Goal: Information Seeking & Learning: Learn about a topic

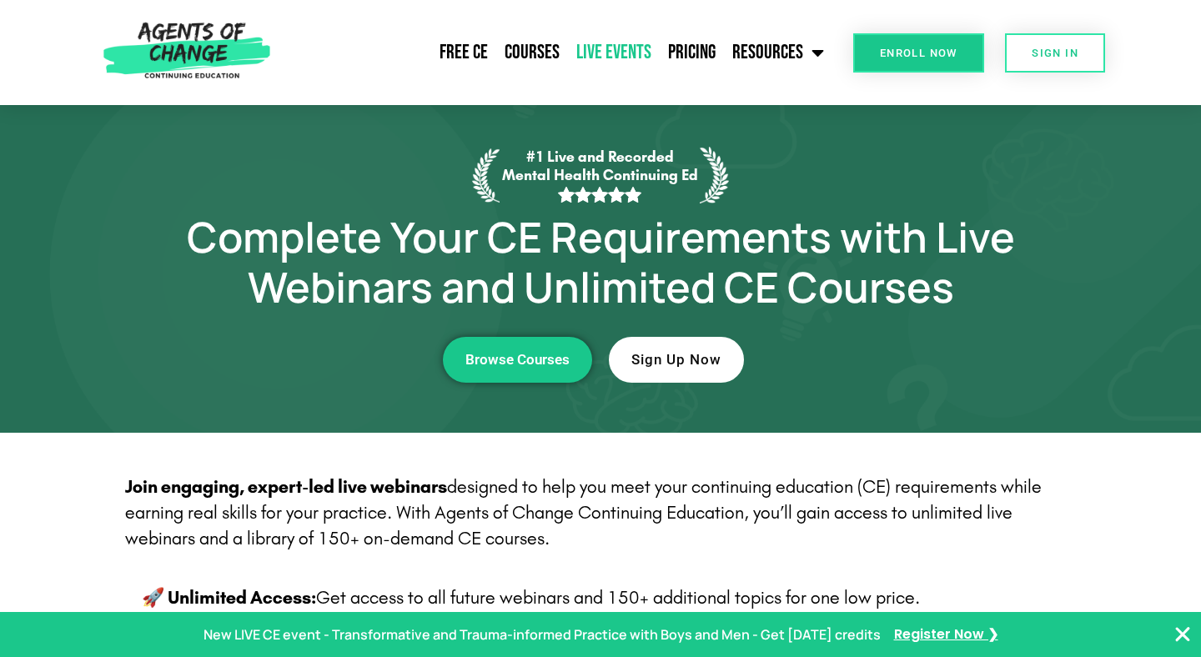
click at [605, 61] on link "Live Events" at bounding box center [614, 53] width 92 height 42
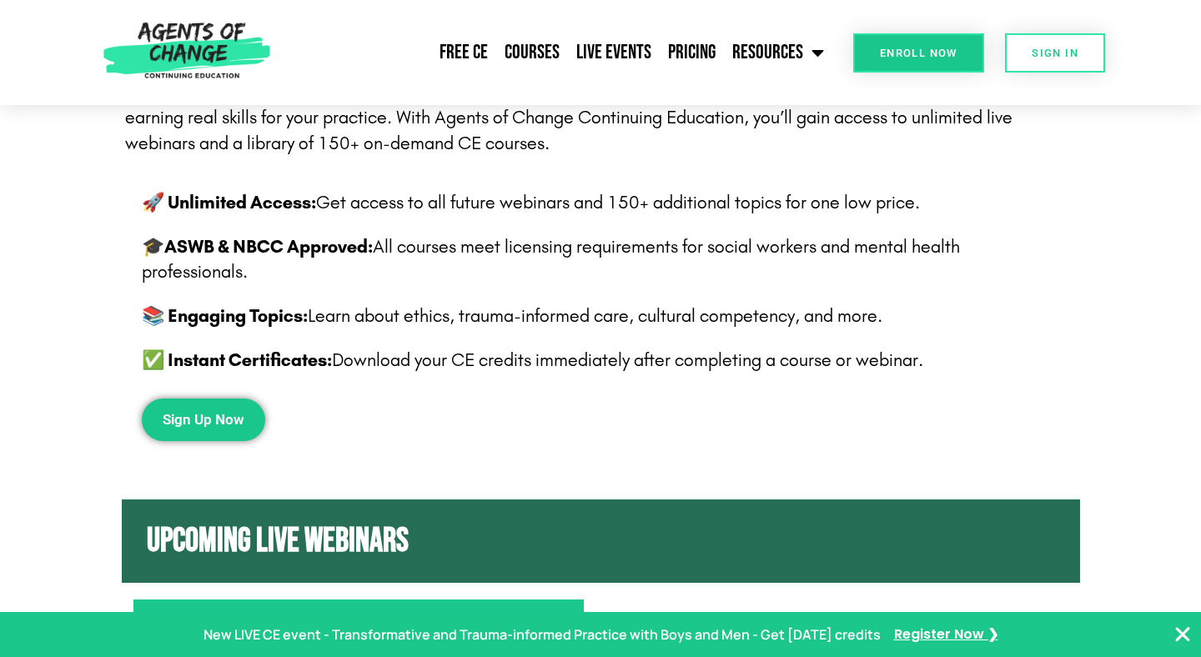
scroll to position [397, 0]
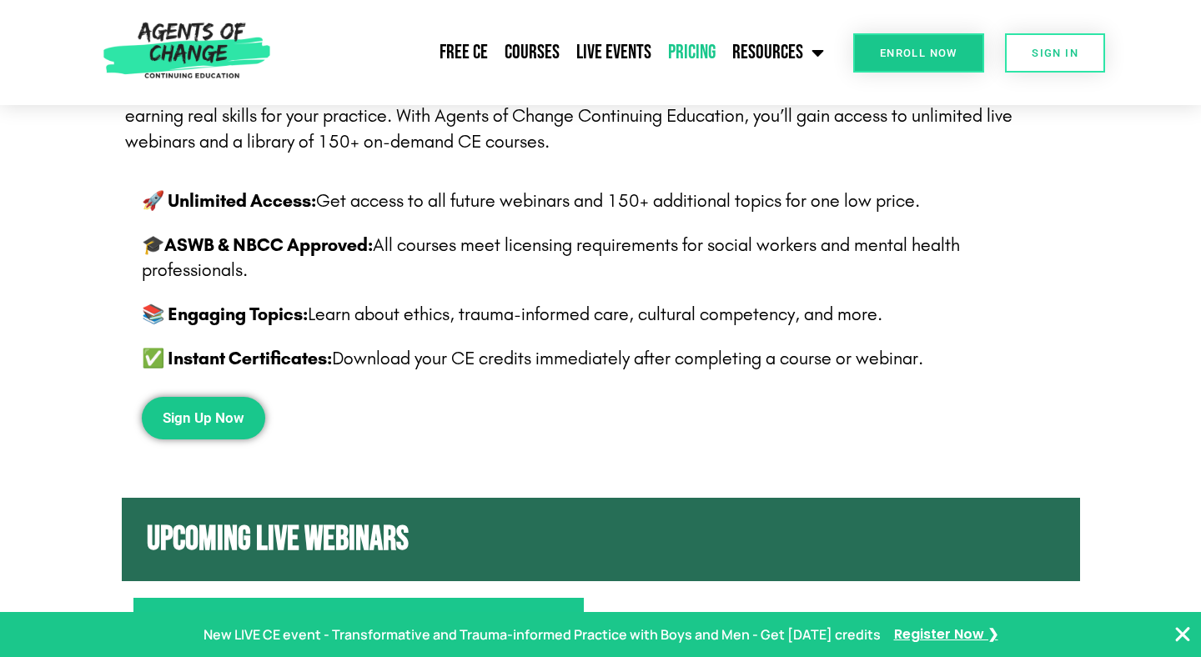
click at [685, 55] on link "Pricing" at bounding box center [692, 53] width 64 height 42
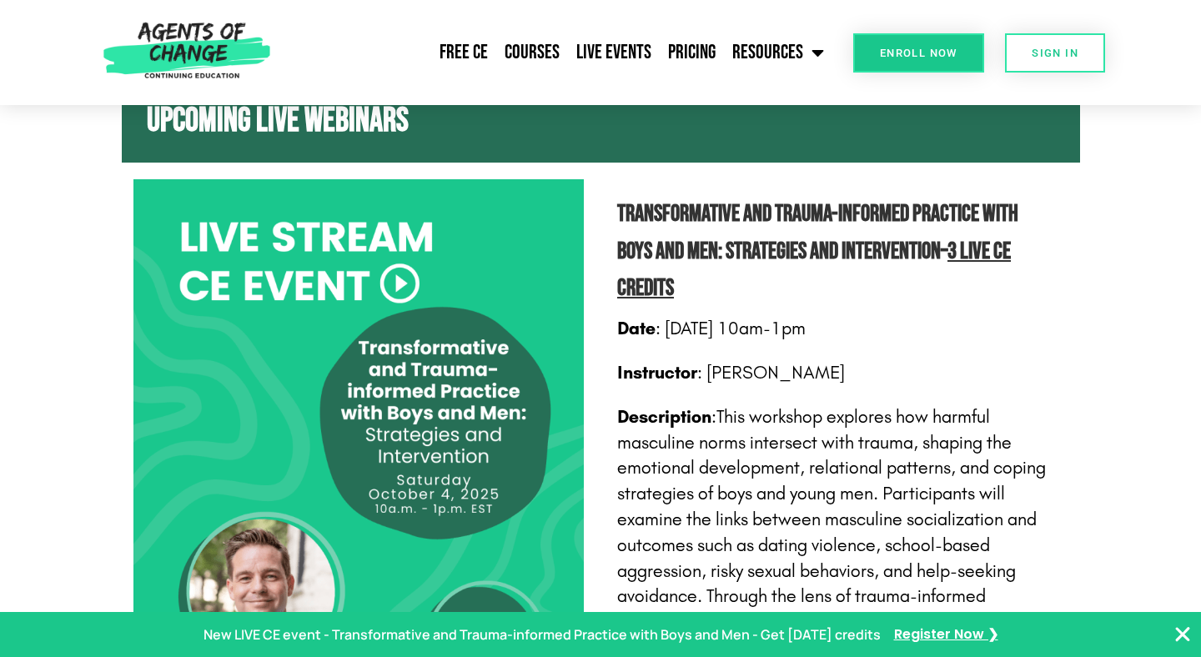
scroll to position [0, 0]
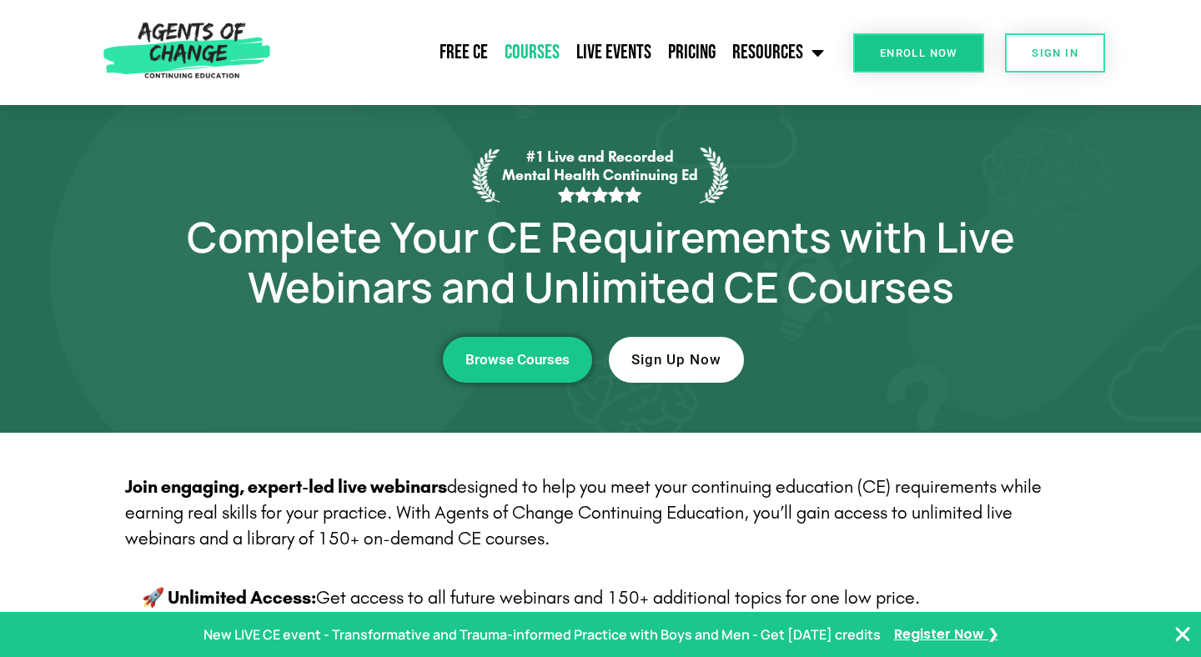
click at [518, 55] on link "Courses" at bounding box center [532, 53] width 72 height 42
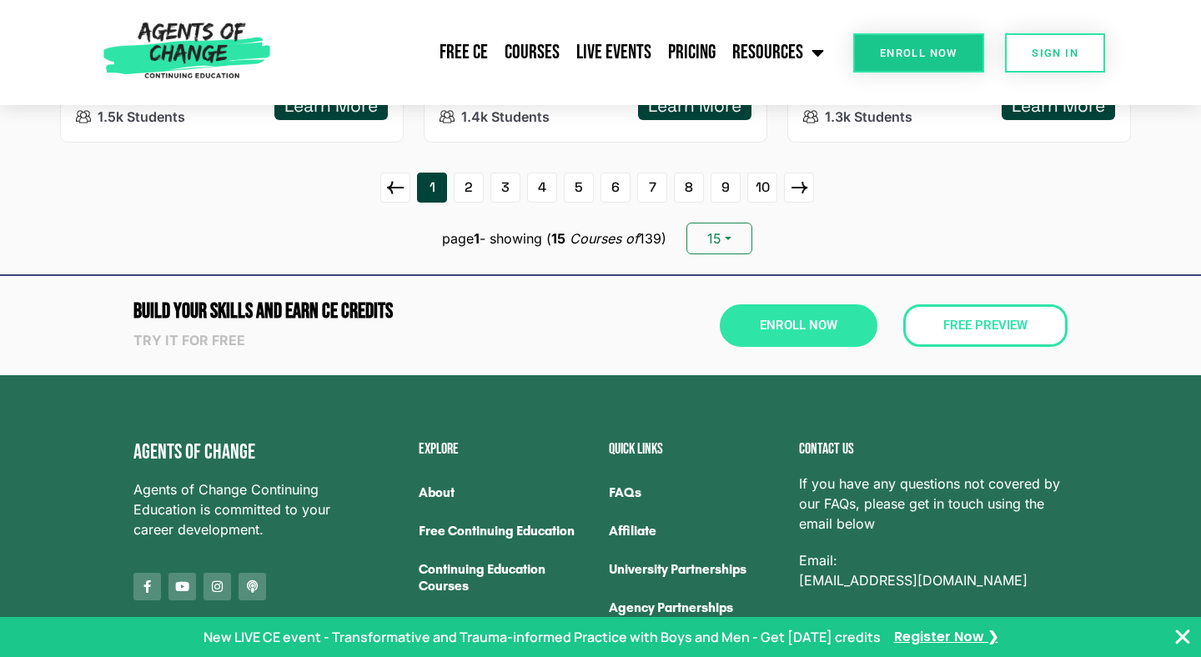
scroll to position [2533, 0]
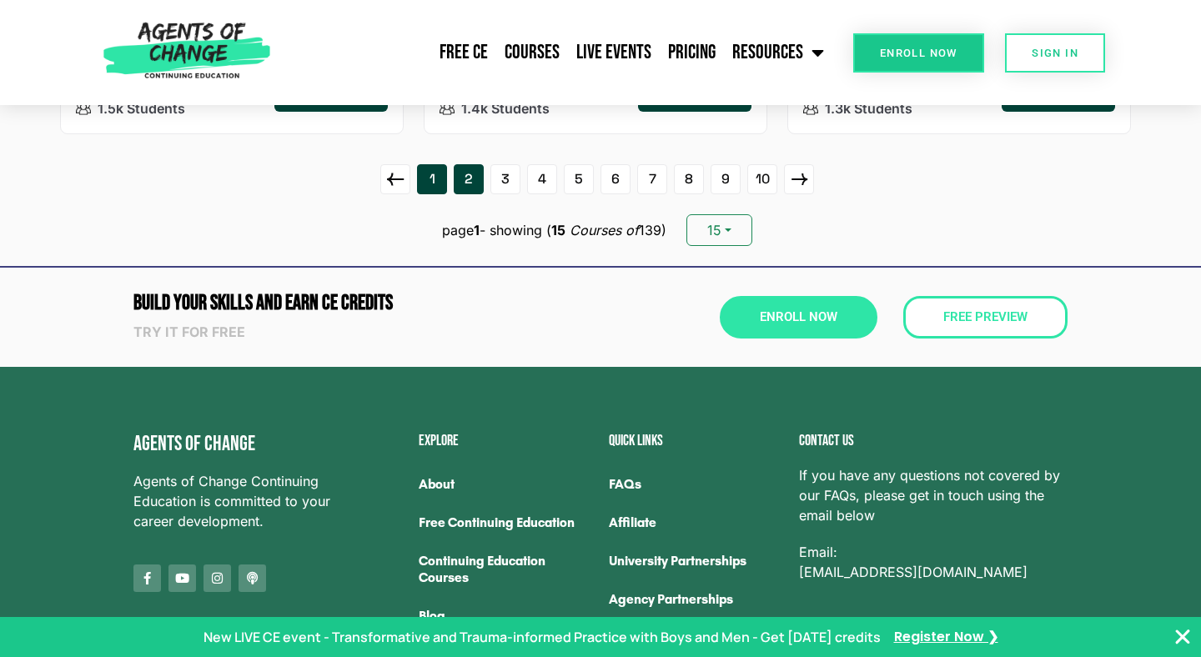
click at [462, 184] on link "2" at bounding box center [469, 179] width 30 height 30
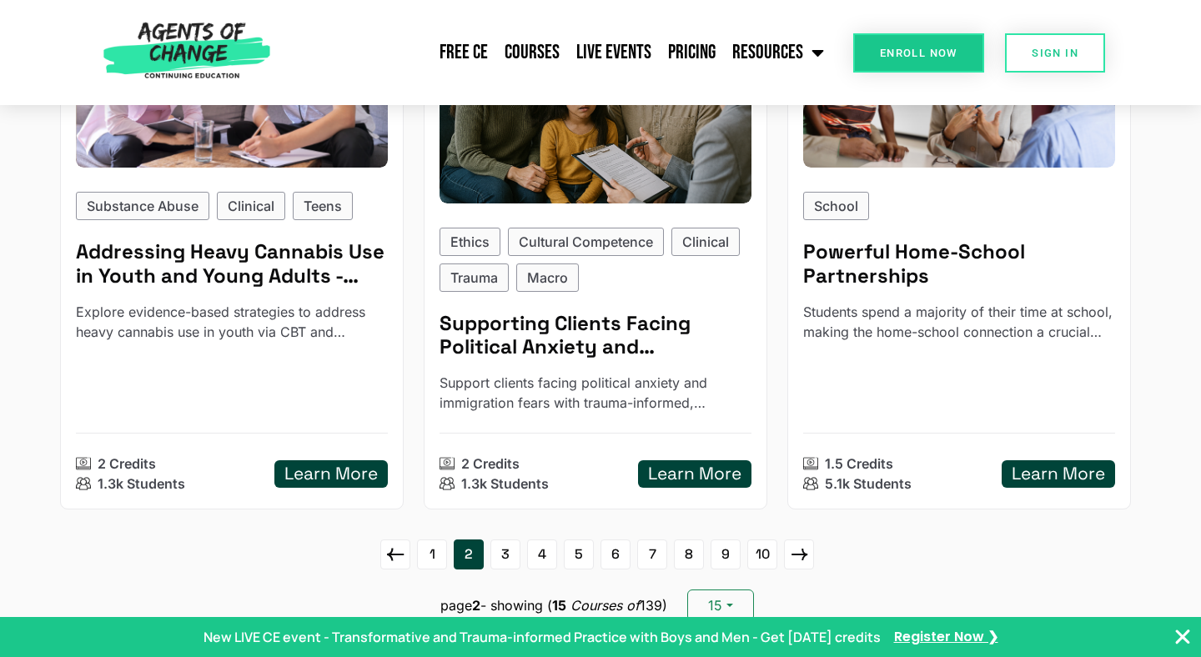
scroll to position [2289, 0]
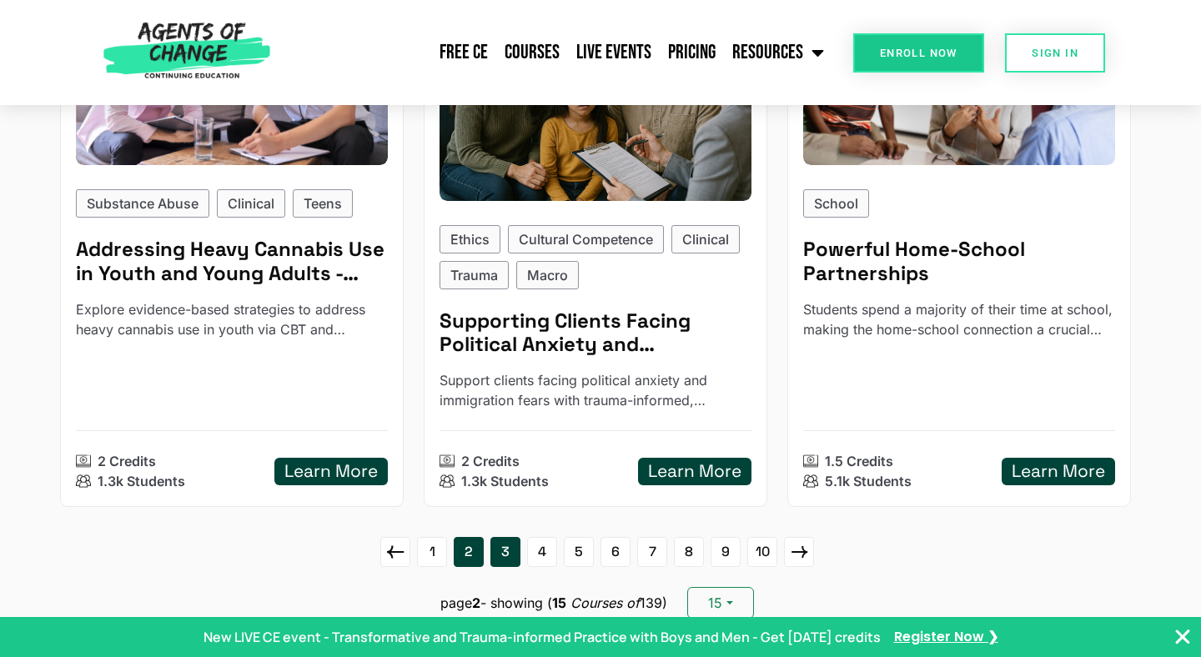
click at [508, 554] on link "3" at bounding box center [505, 552] width 30 height 30
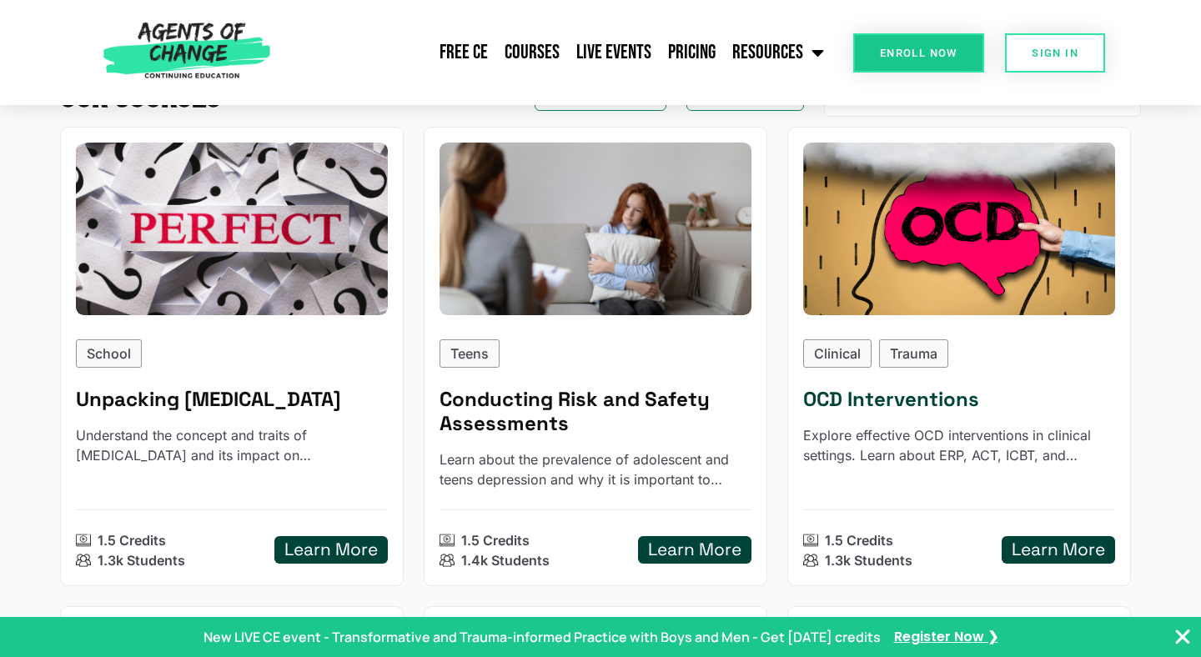
scroll to position [238, 0]
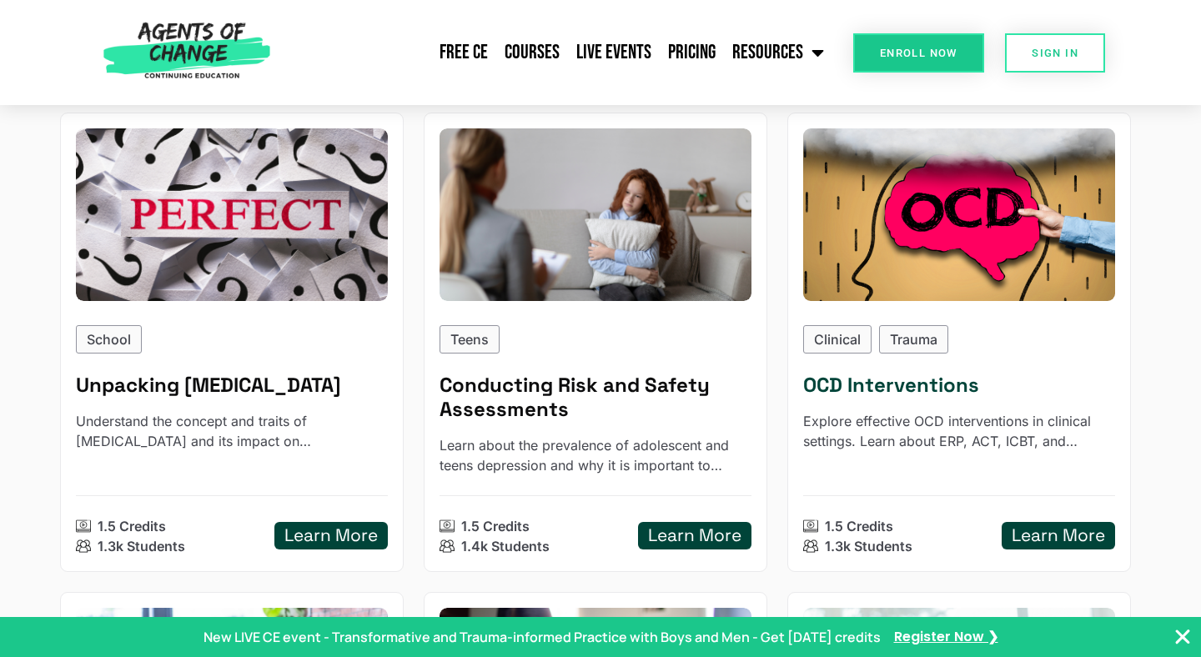
click at [1012, 525] on h5 "Learn More" at bounding box center [1057, 535] width 93 height 21
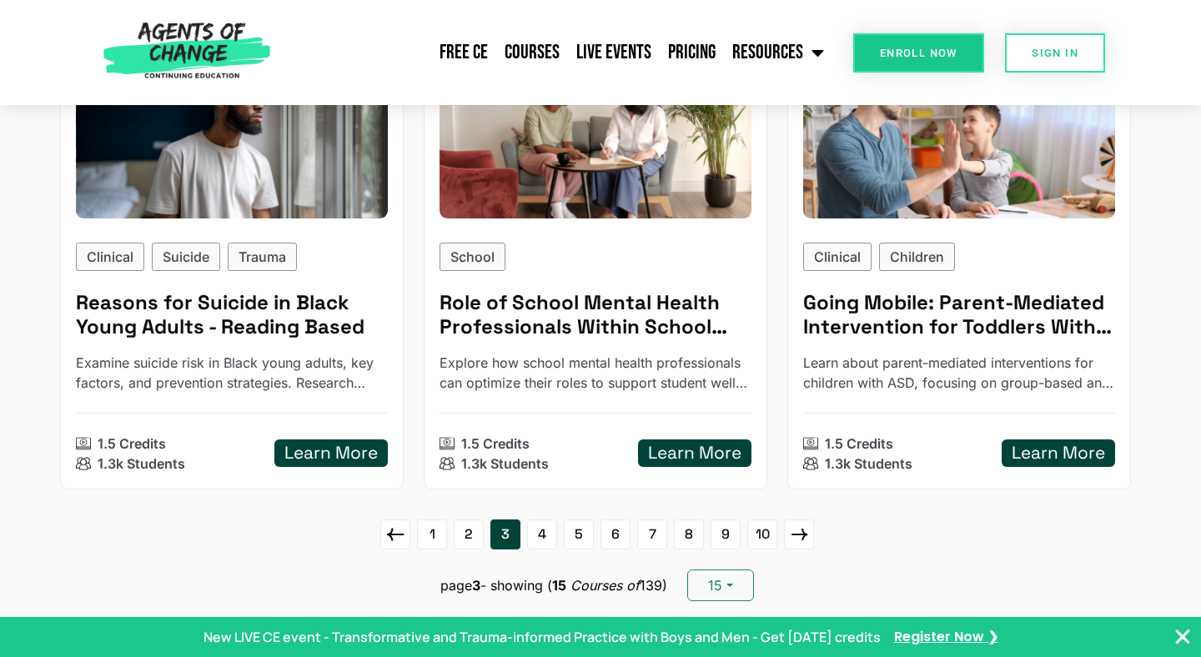
scroll to position [2250, 0]
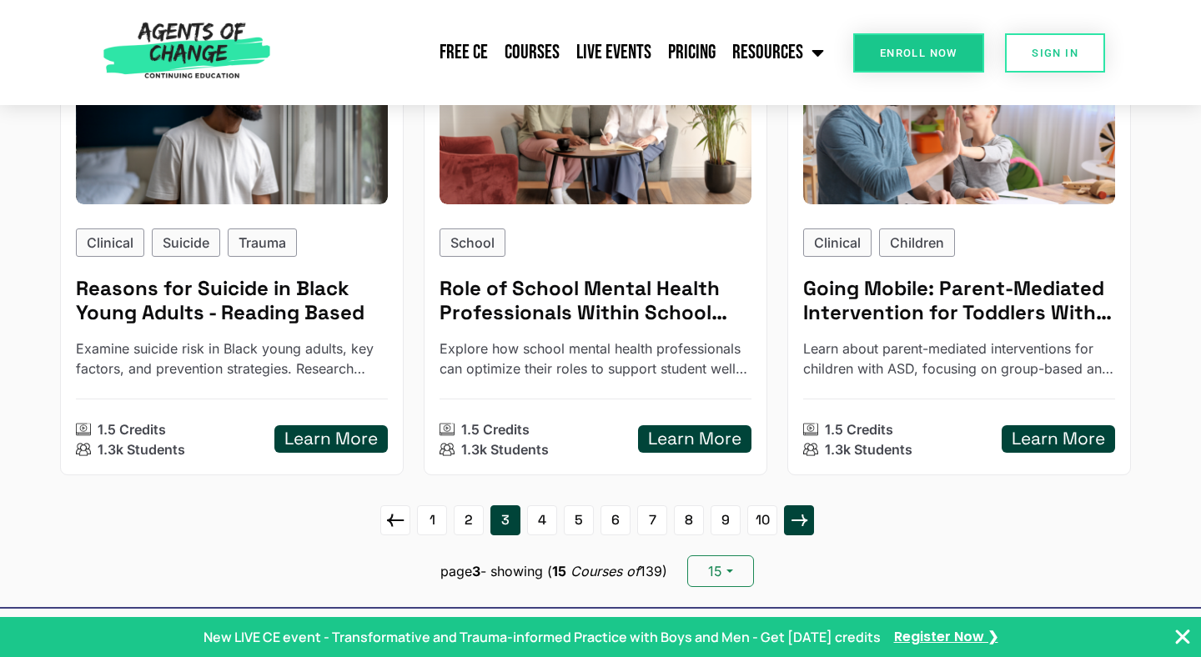
click at [794, 520] on icon at bounding box center [799, 520] width 16 height 12
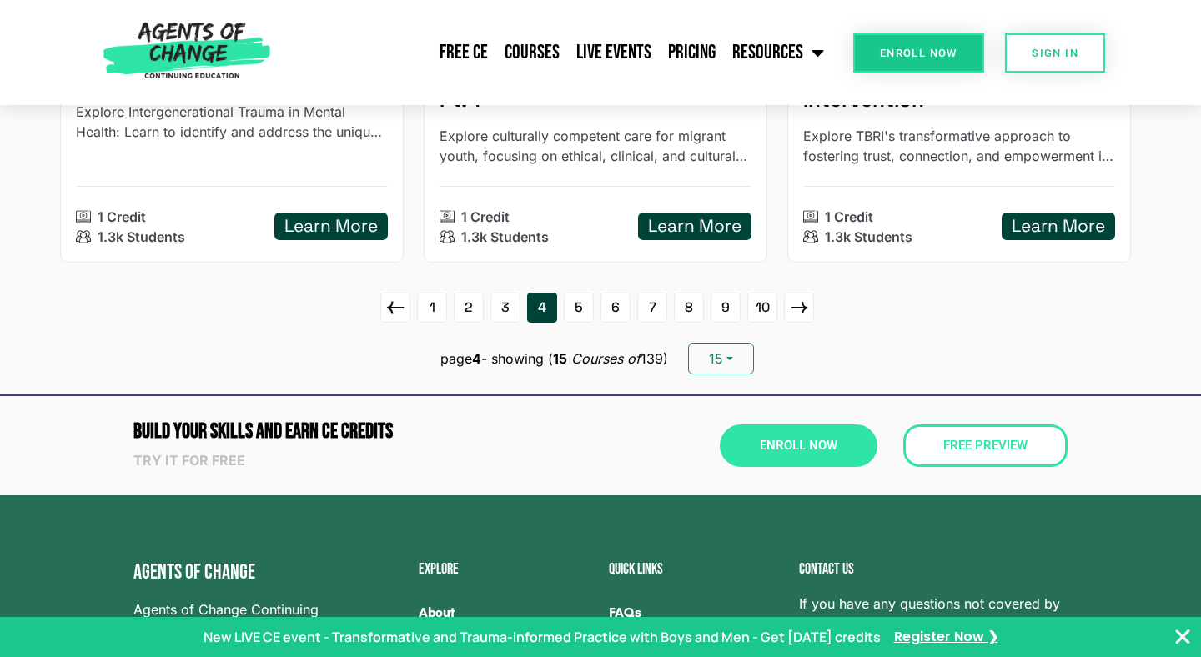
scroll to position [2464, 0]
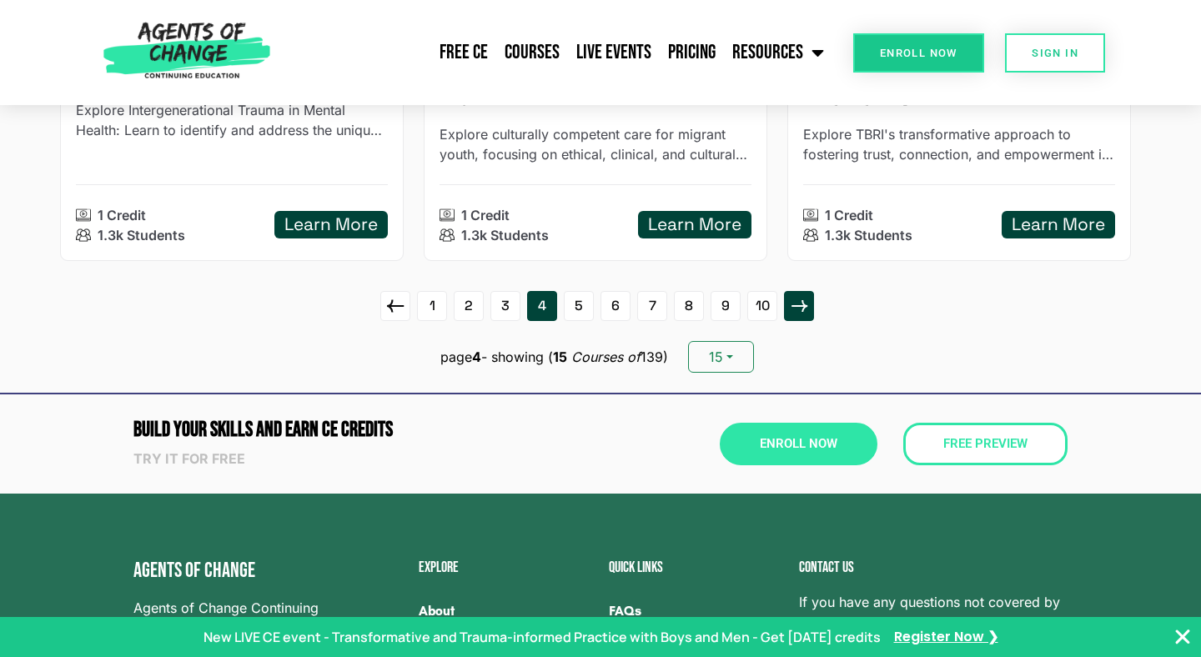
click at [792, 309] on icon at bounding box center [799, 306] width 28 height 27
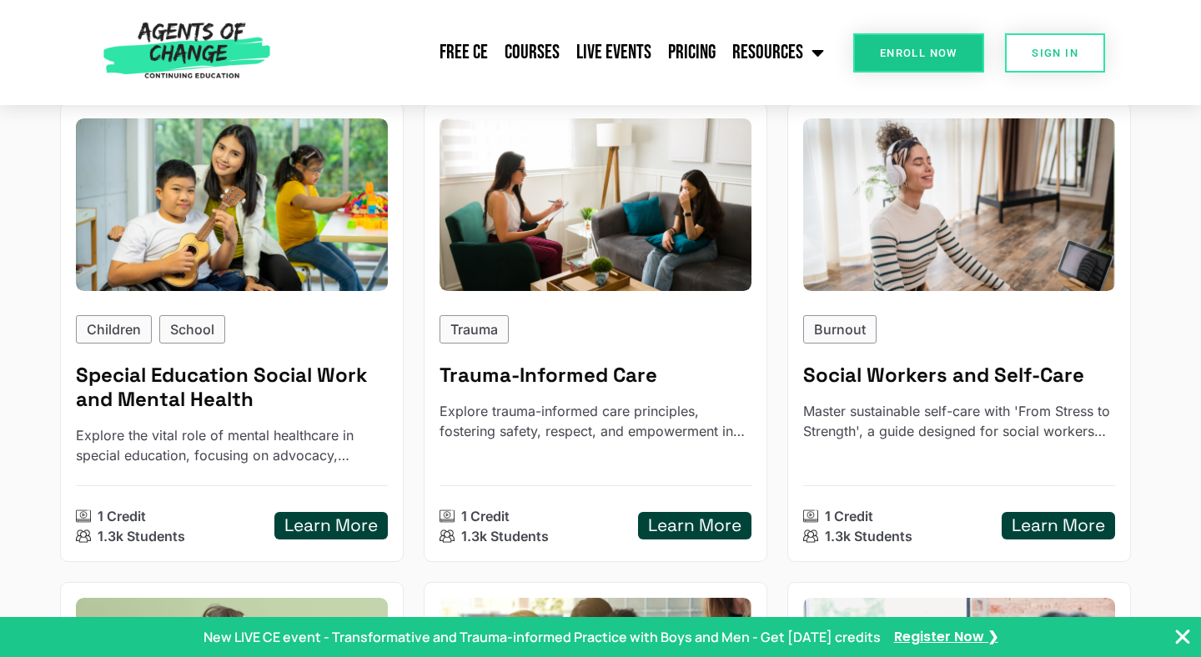
scroll to position [0, 0]
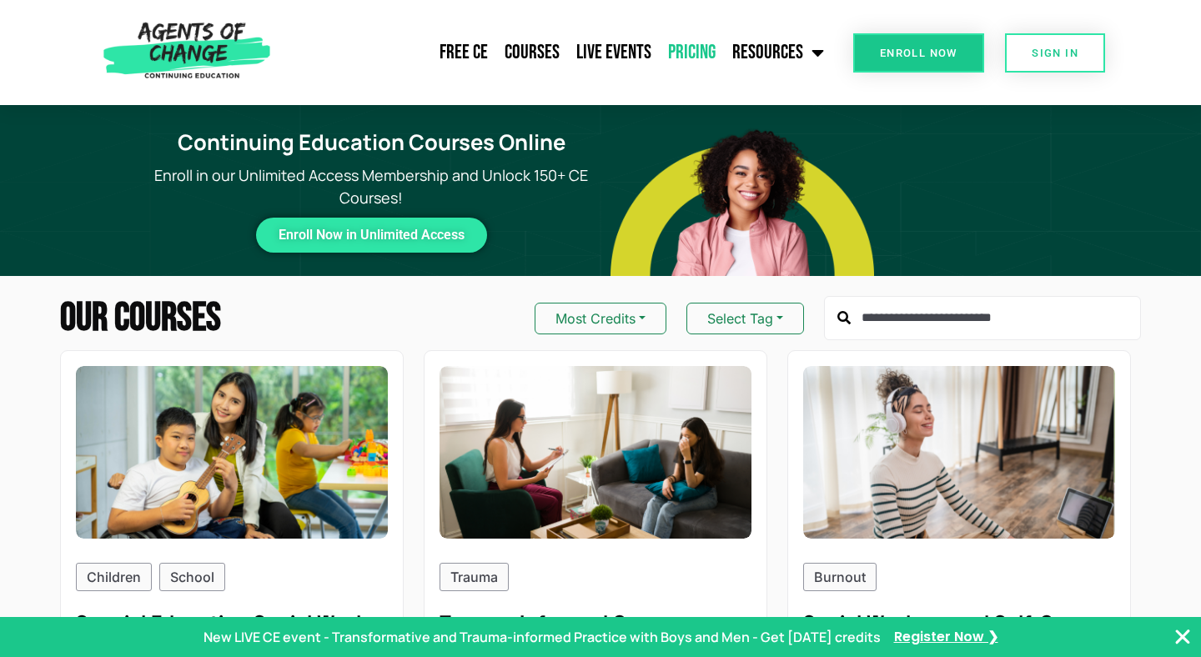
click at [691, 50] on link "Pricing" at bounding box center [692, 53] width 64 height 42
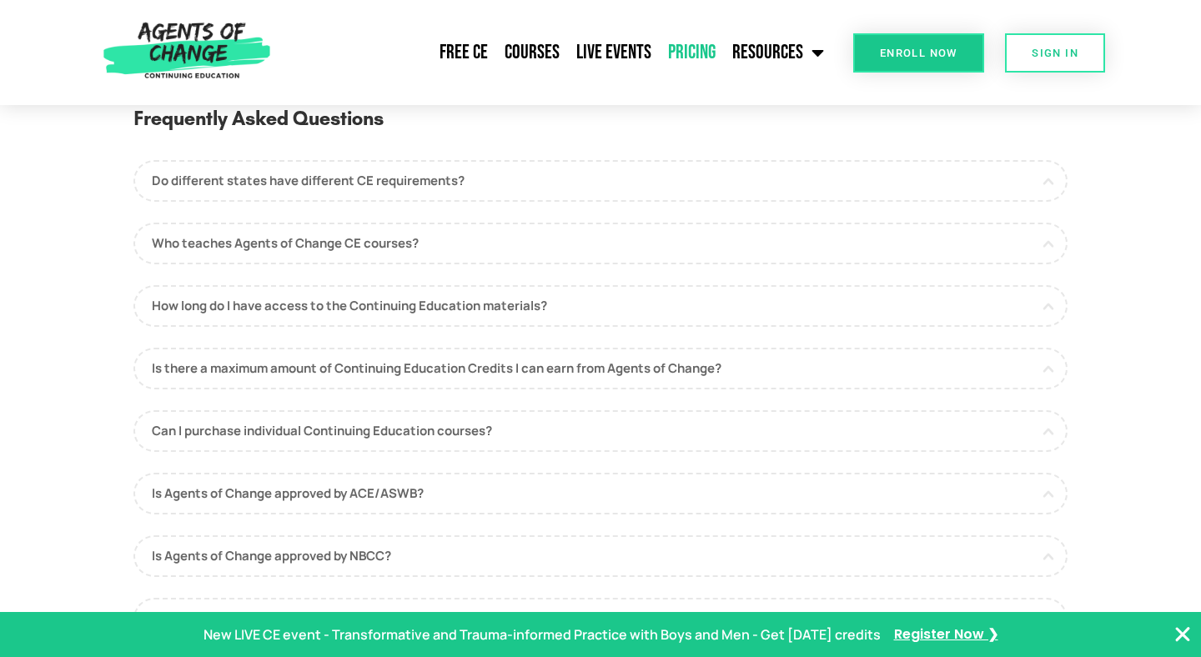
scroll to position [851, 0]
